Goal: Transaction & Acquisition: Purchase product/service

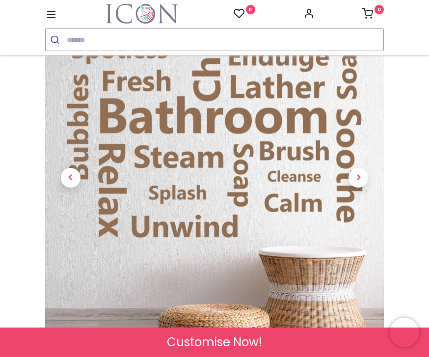
scroll to position [66, 0]
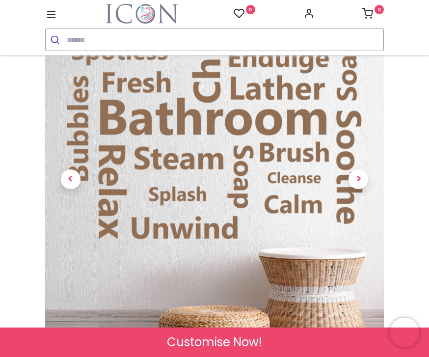
click at [362, 184] on span "Next" at bounding box center [359, 179] width 20 height 20
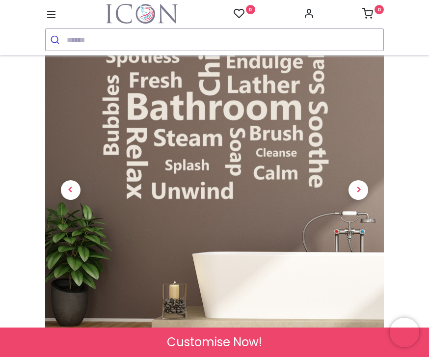
scroll to position [41, 0]
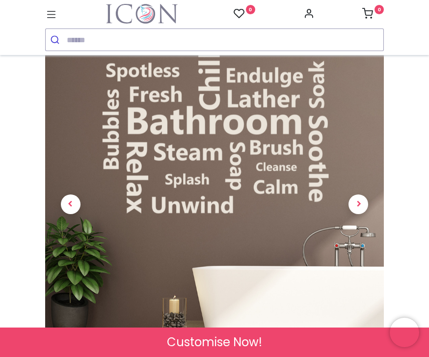
click at [363, 214] on span "Next" at bounding box center [359, 204] width 20 height 20
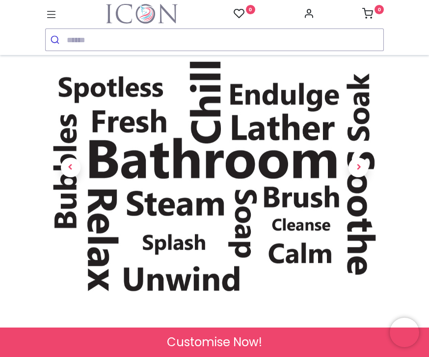
scroll to position [77, 0]
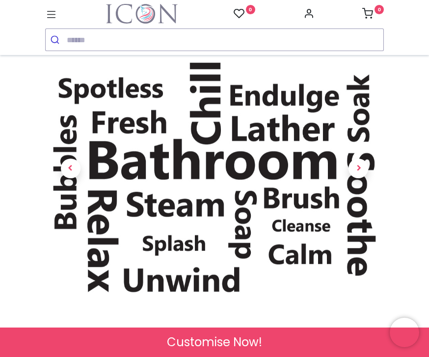
click at [360, 177] on span "Next" at bounding box center [359, 169] width 20 height 20
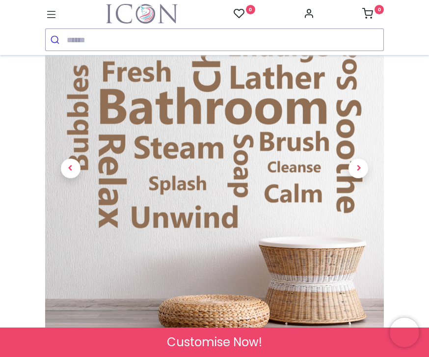
click at [366, 174] on span "Next" at bounding box center [359, 169] width 20 height 20
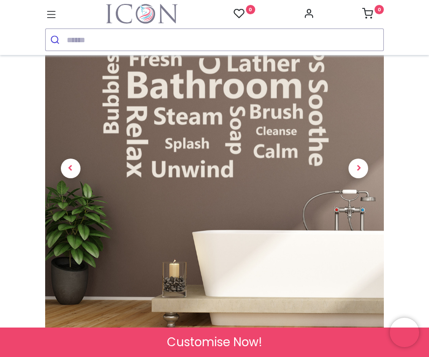
click at [363, 176] on span "Next" at bounding box center [359, 169] width 20 height 20
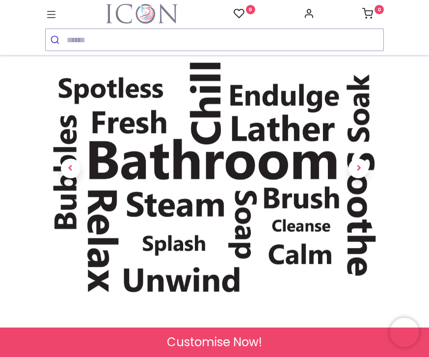
click at [365, 174] on span "Next" at bounding box center [359, 169] width 20 height 20
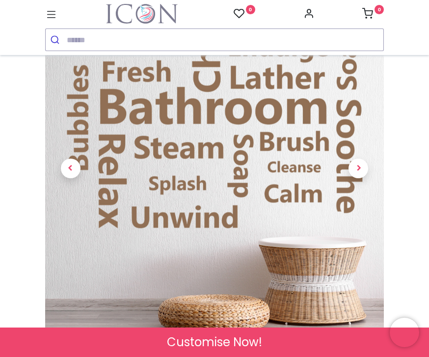
click at [383, 214] on link at bounding box center [358, 168] width 51 height 225
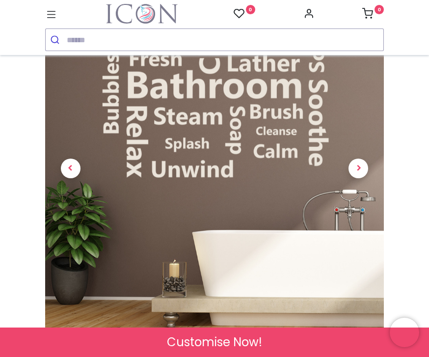
click at [224, 340] on span "Customise Now!" at bounding box center [214, 342] width 95 height 17
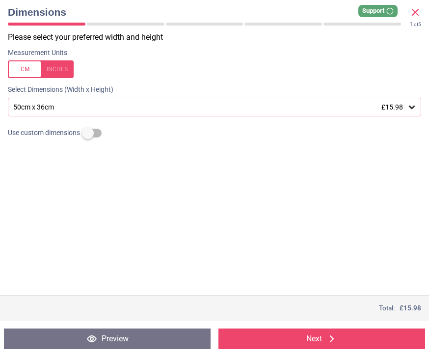
click at [408, 104] on icon at bounding box center [412, 107] width 10 height 10
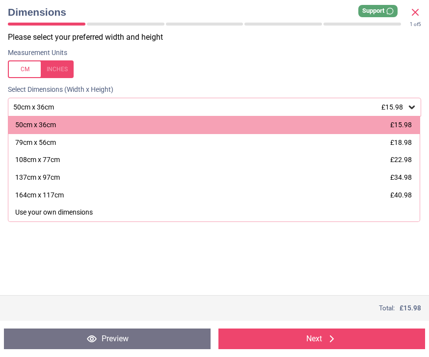
click at [49, 62] on div at bounding box center [41, 69] width 66 height 18
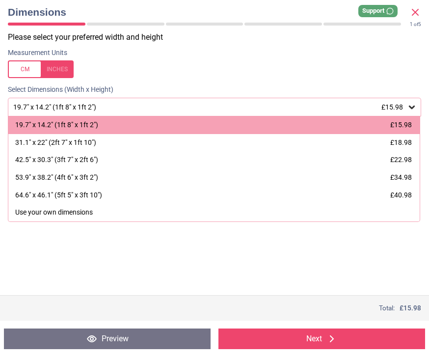
click at [321, 341] on button "Next" at bounding box center [322, 339] width 207 height 21
